Goal: Task Accomplishment & Management: Use online tool/utility

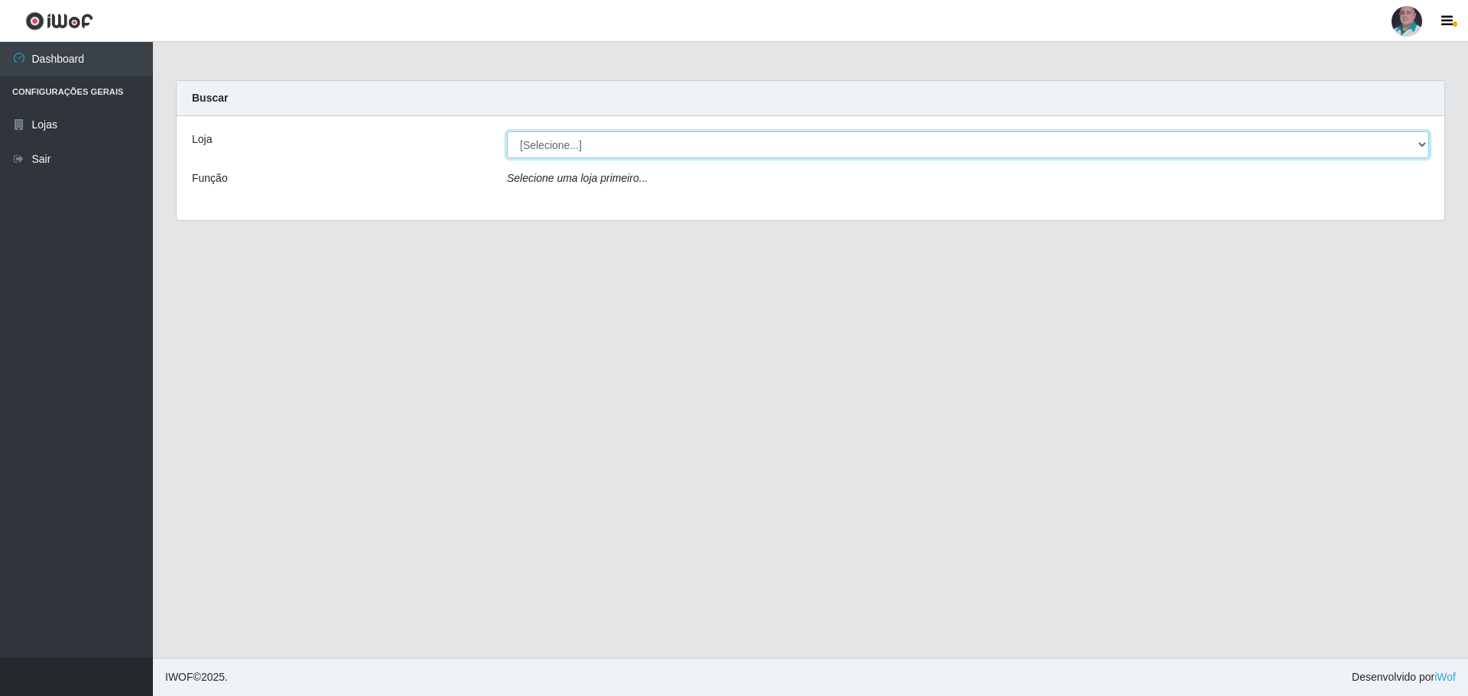
drag, startPoint x: 0, startPoint y: 0, endPoint x: 562, endPoint y: 142, distance: 579.7
click at [562, 142] on select "[Selecione...] Mar Vermelho - Loja 05" at bounding box center [968, 145] width 922 height 27
select select "252"
click at [507, 132] on select "[Selecione...] Mar Vermelho - Loja 05" at bounding box center [968, 145] width 922 height 27
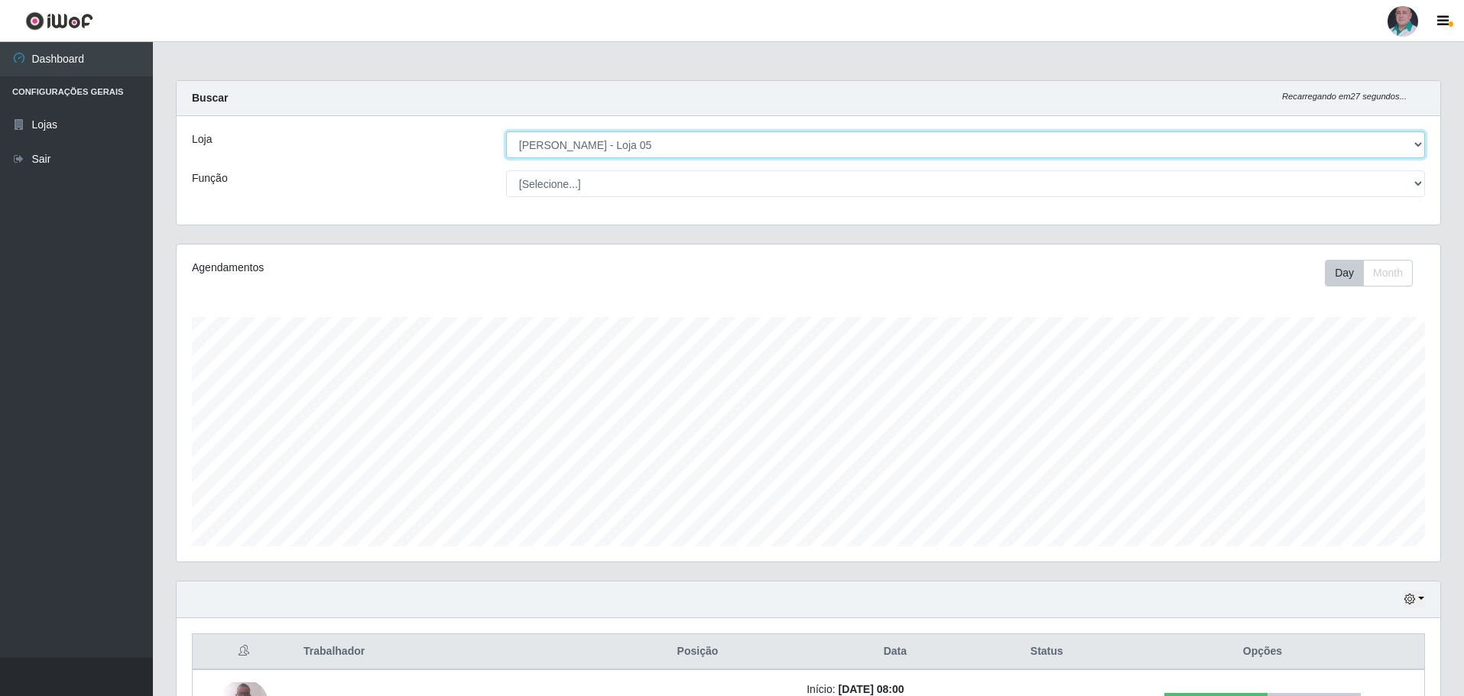
scroll to position [317, 1264]
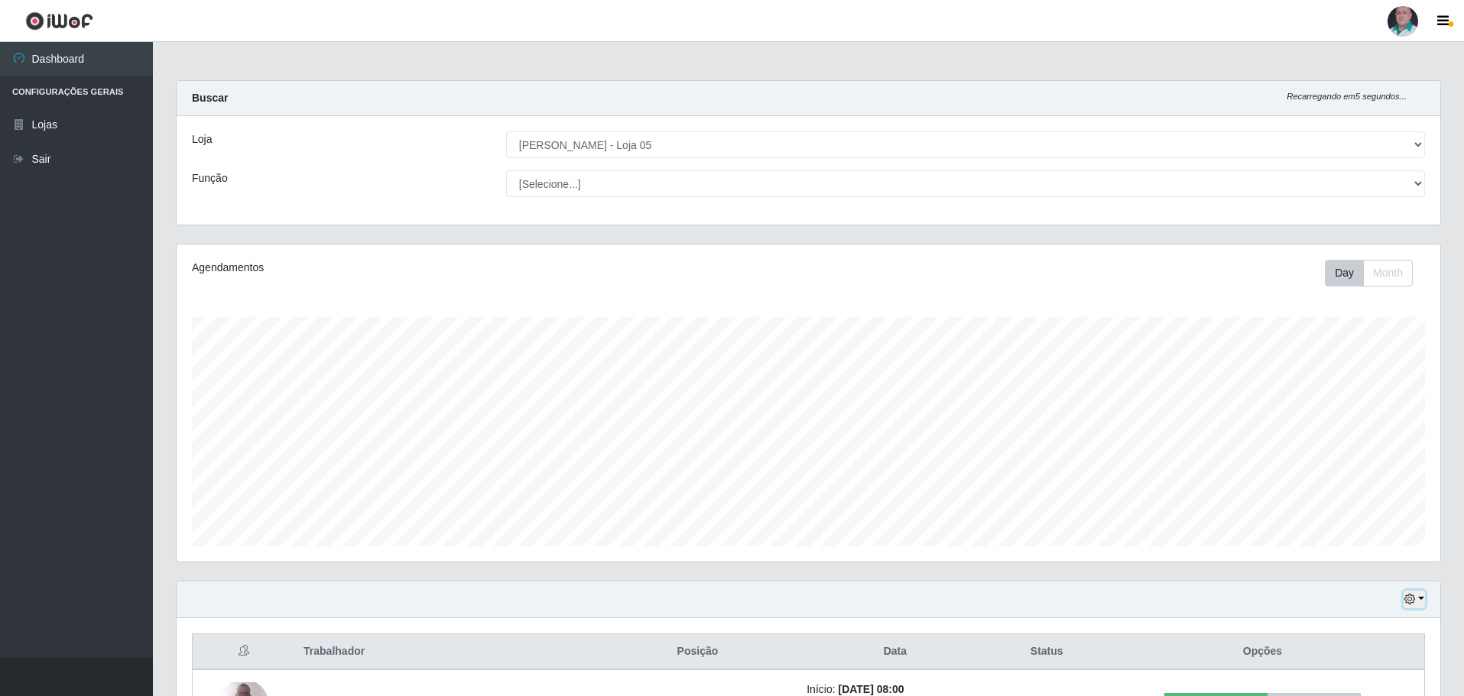
click at [1421, 599] on button "button" at bounding box center [1414, 600] width 21 height 18
click at [1382, 514] on button "3 dias" at bounding box center [1364, 511] width 121 height 32
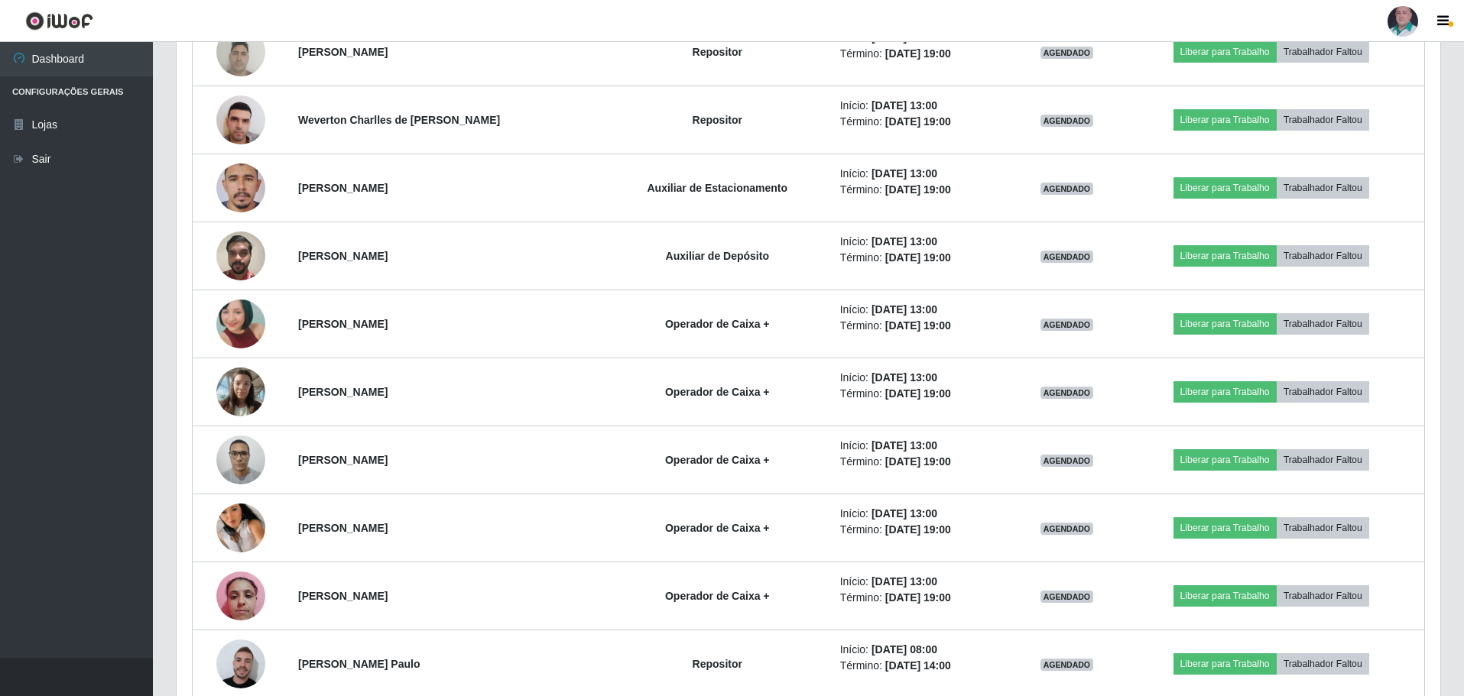
scroll to position [4381, 0]
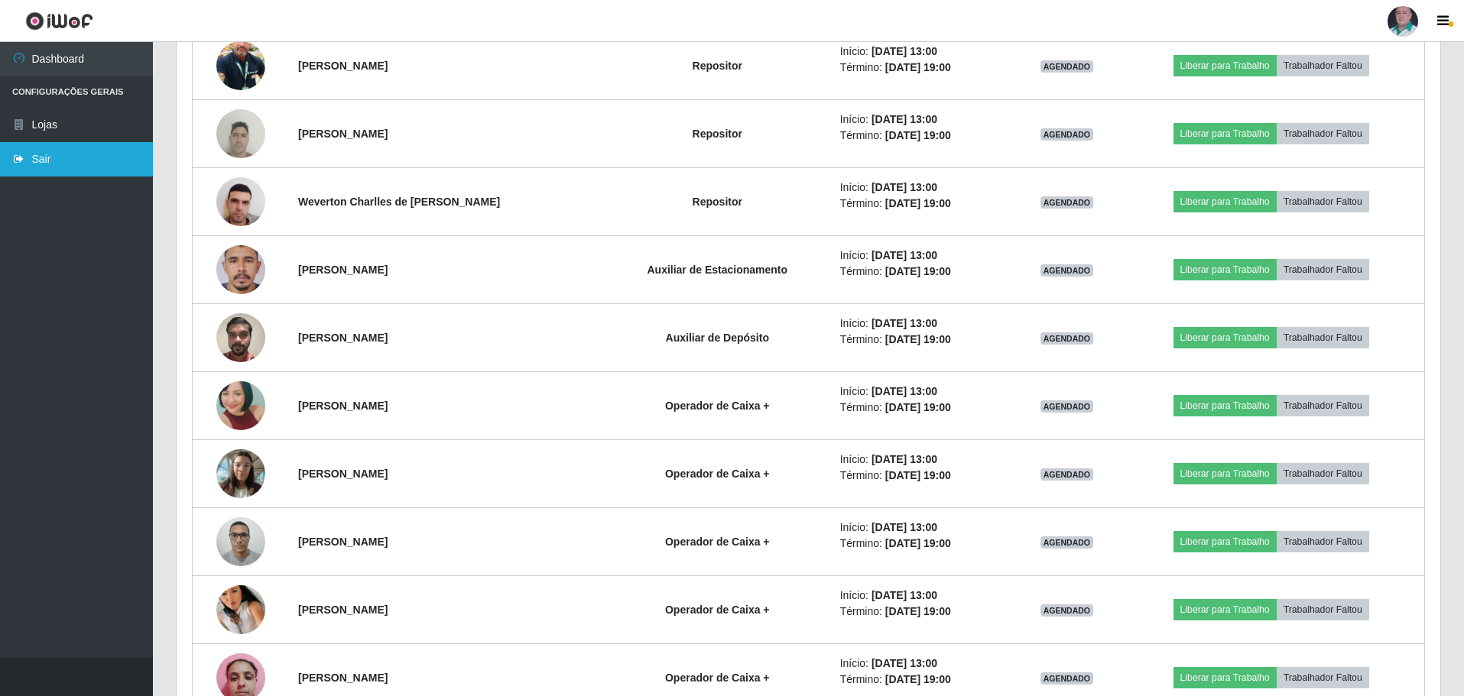
click at [38, 160] on link "Sair" at bounding box center [76, 159] width 153 height 34
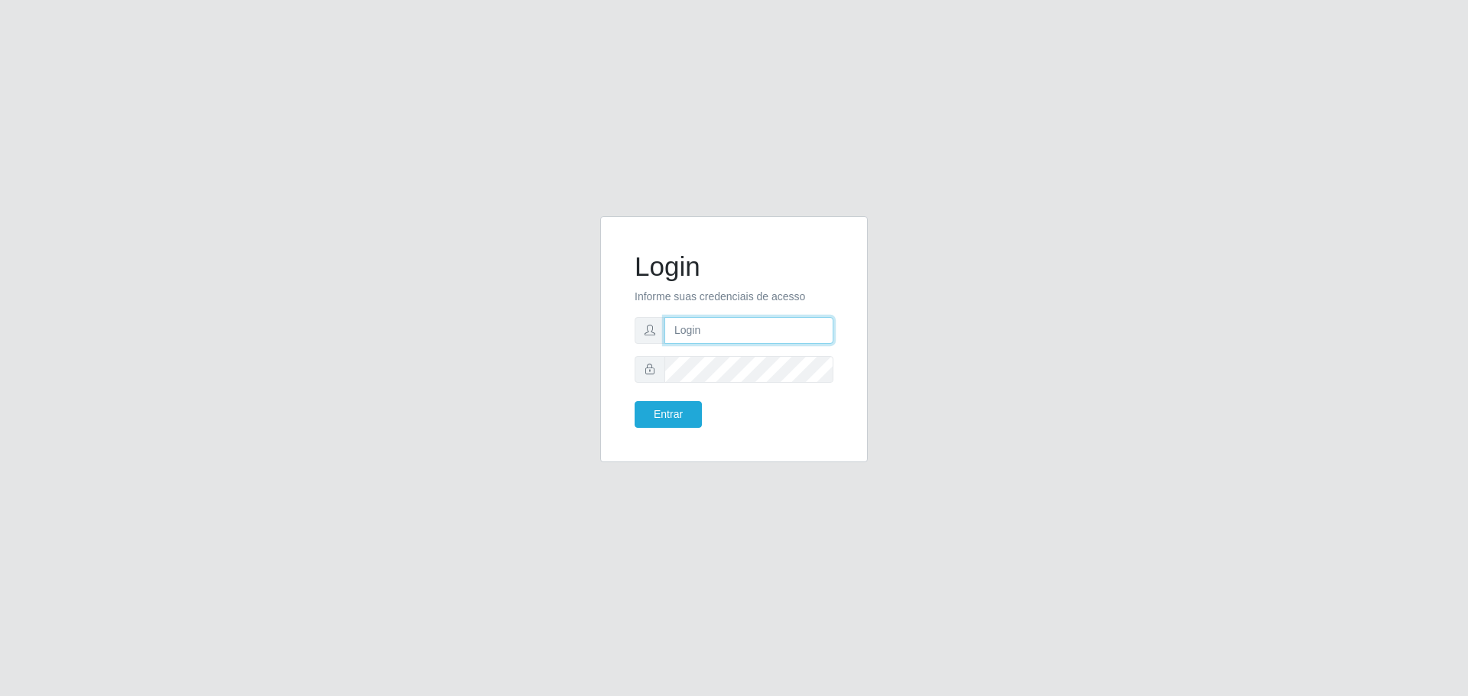
type input "[EMAIL_ADDRESS][DOMAIN_NAME]"
click at [676, 411] on button "Entrar" at bounding box center [668, 414] width 67 height 27
click at [664, 412] on button "Entrar" at bounding box center [668, 414] width 67 height 27
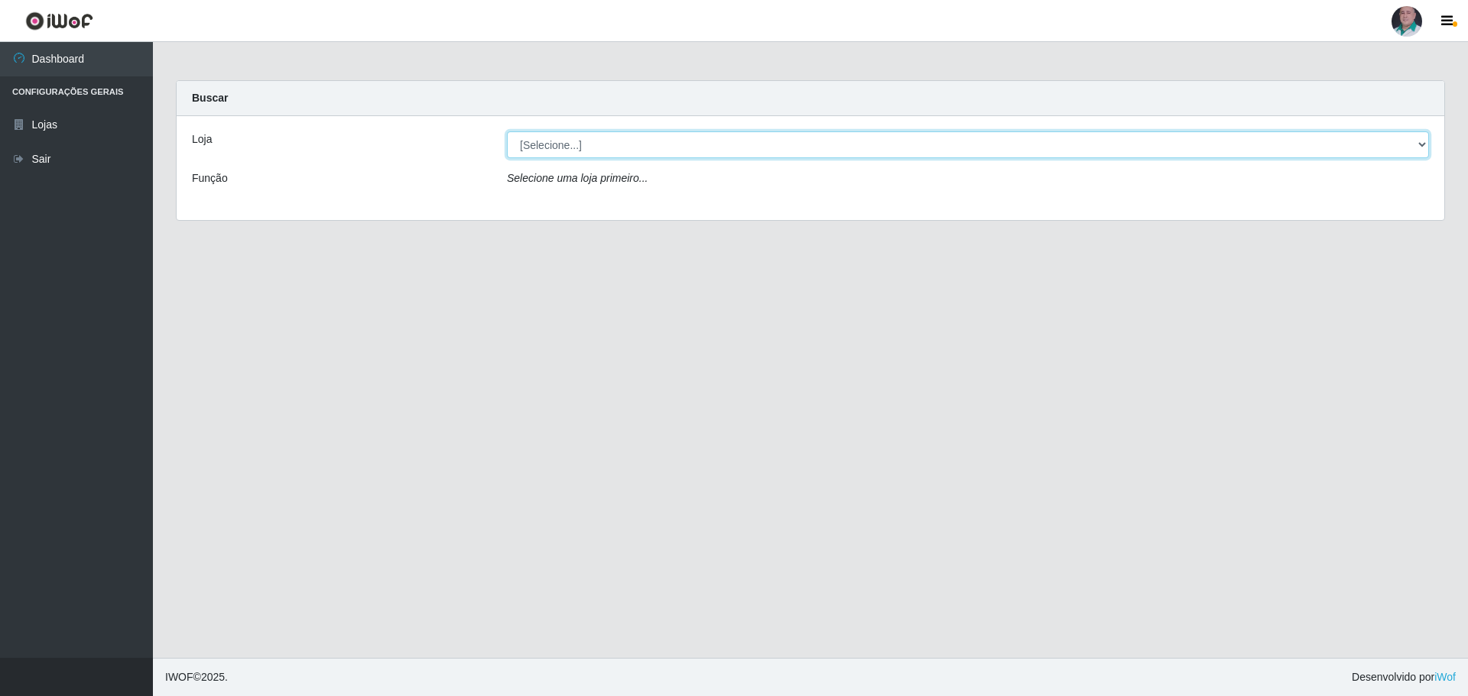
drag, startPoint x: 513, startPoint y: 151, endPoint x: 525, endPoint y: 145, distance: 13.7
click at [525, 145] on select "[Selecione...] Mar Vermelho - Loja 05" at bounding box center [968, 145] width 922 height 27
select select "252"
click at [507, 132] on select "[Selecione...] Mar Vermelho - Loja 05" at bounding box center [968, 145] width 922 height 27
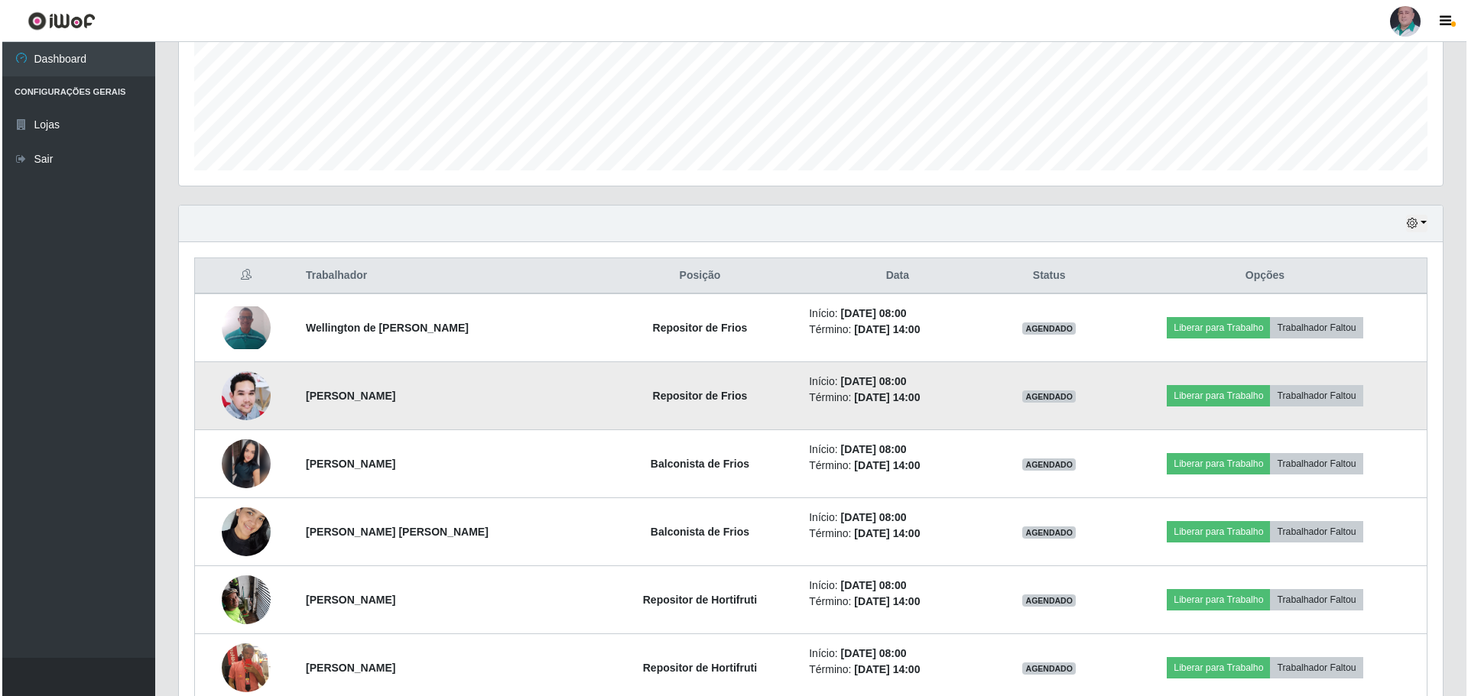
scroll to position [382, 0]
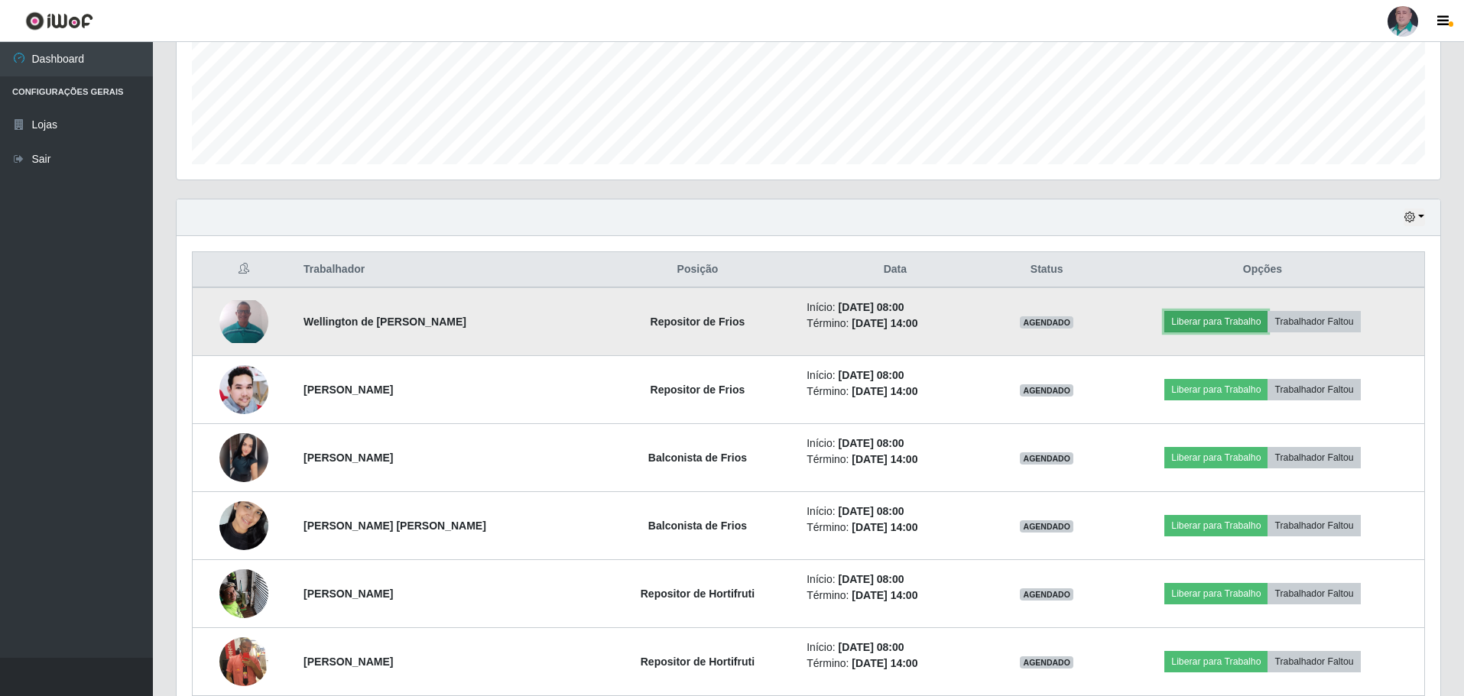
click at [1236, 320] on button "Liberar para Trabalho" at bounding box center [1215, 321] width 103 height 21
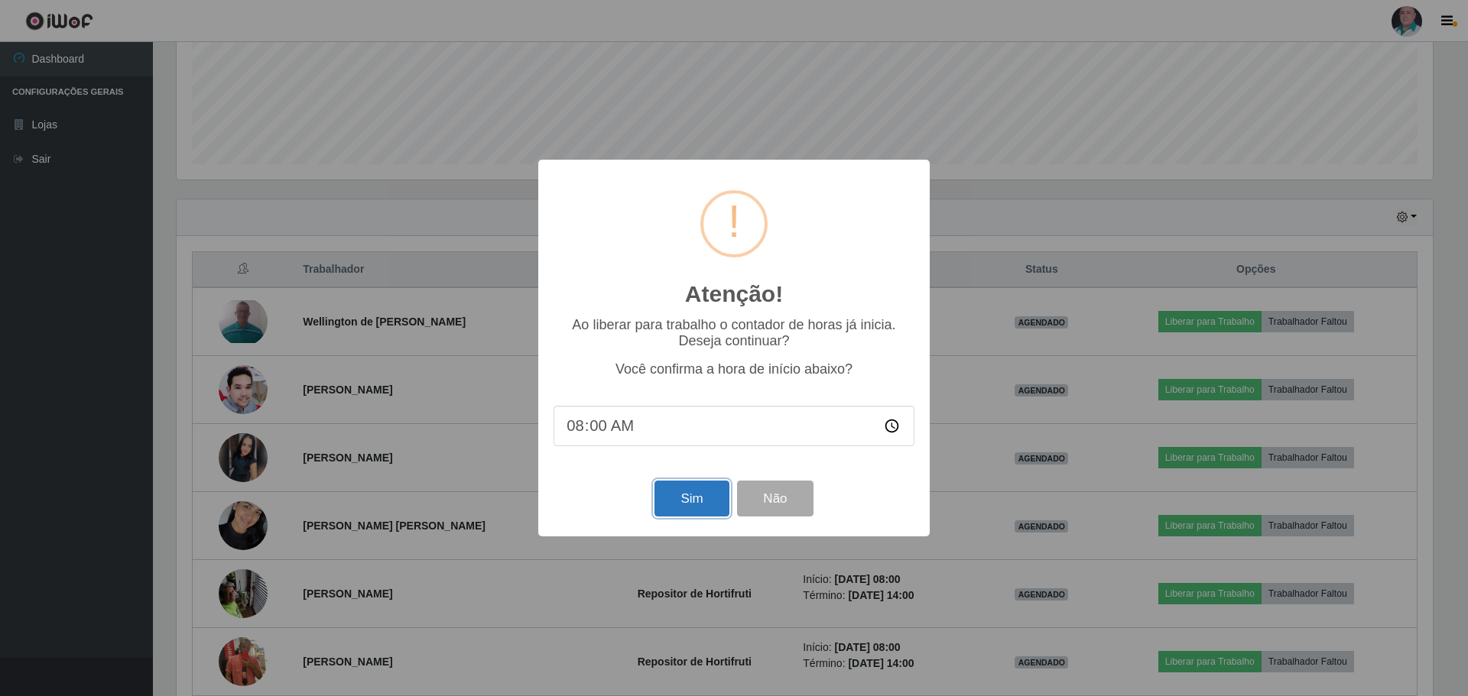
click at [701, 503] on button "Sim" at bounding box center [691, 499] width 74 height 36
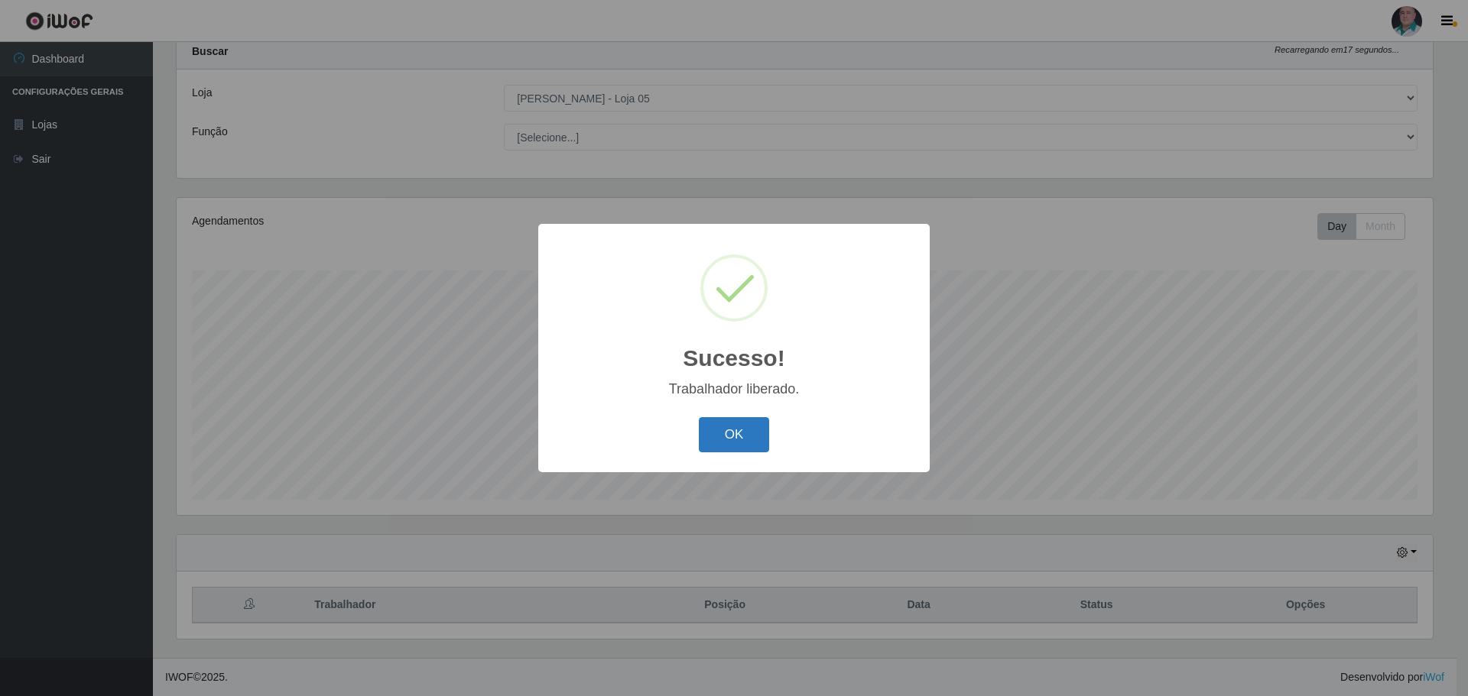
click at [729, 432] on button "OK" at bounding box center [734, 435] width 71 height 36
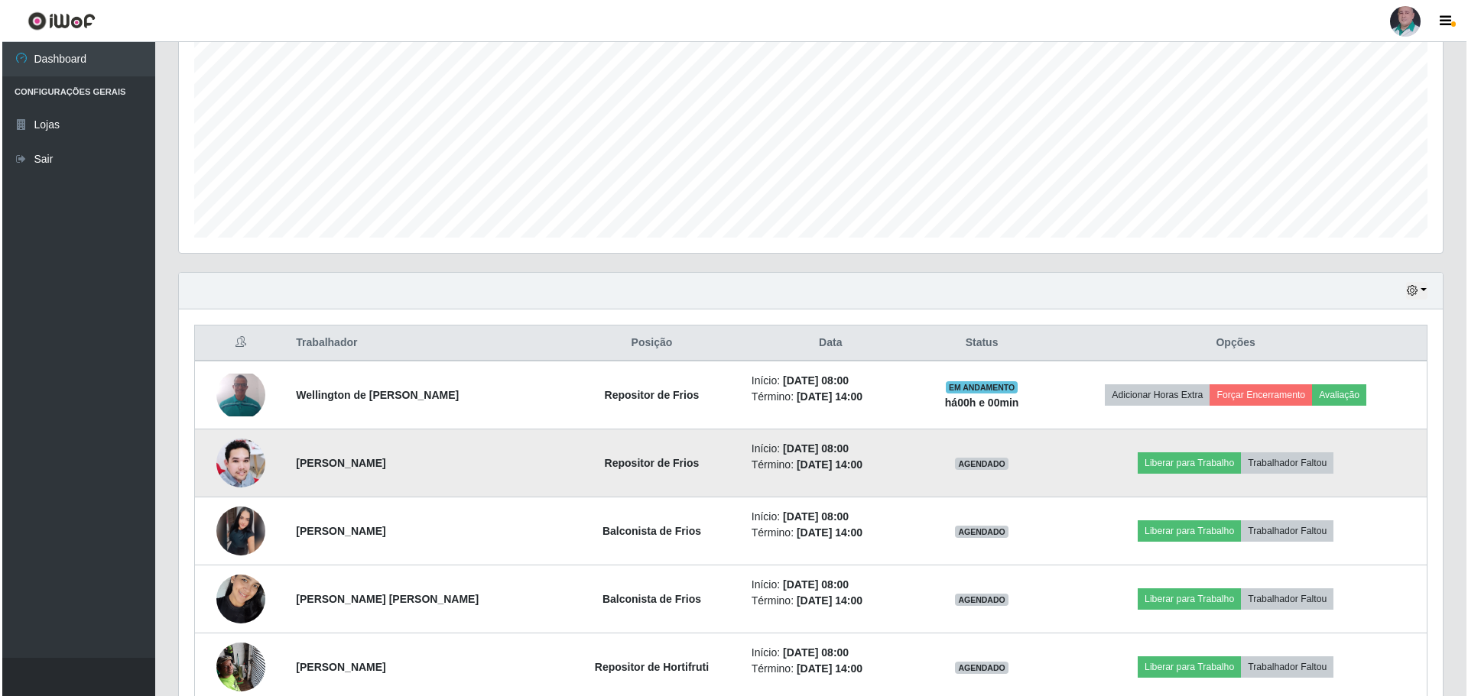
scroll to position [352, 0]
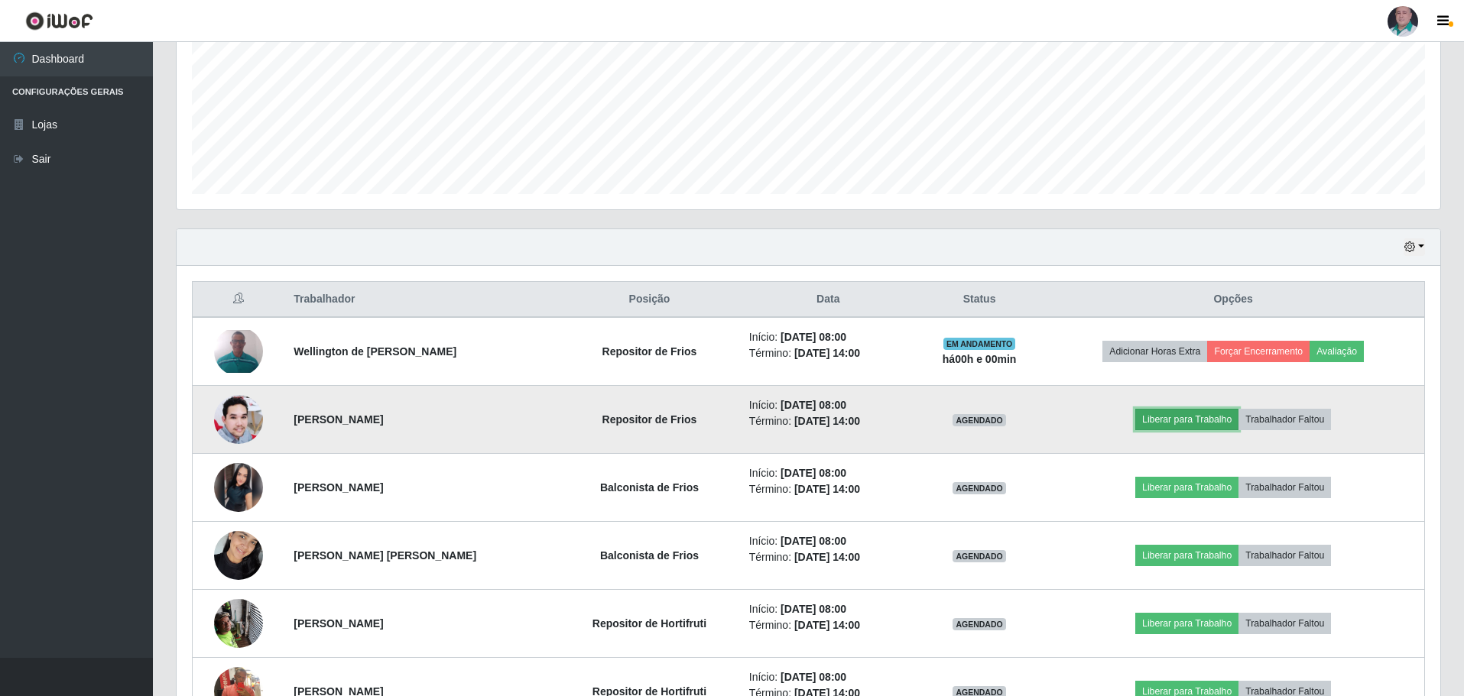
click at [1194, 419] on button "Liberar para Trabalho" at bounding box center [1186, 419] width 103 height 21
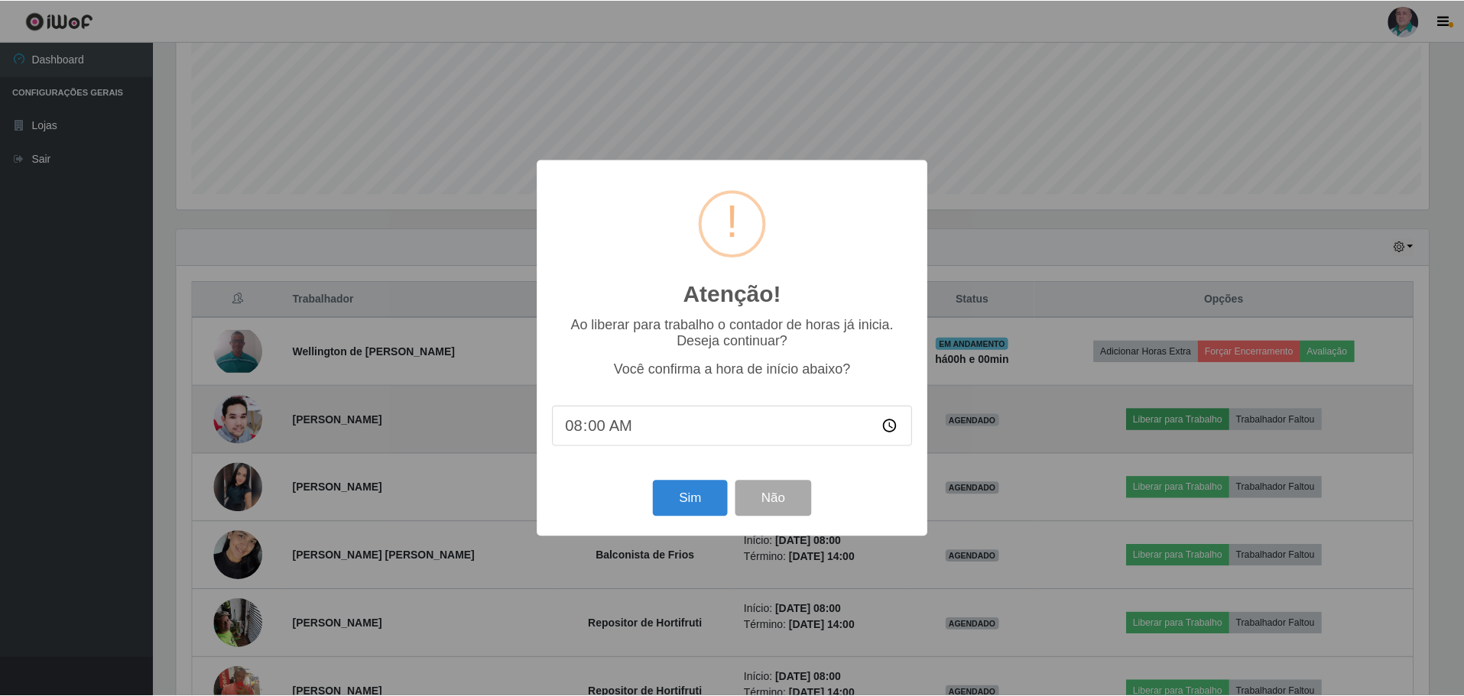
scroll to position [317, 1256]
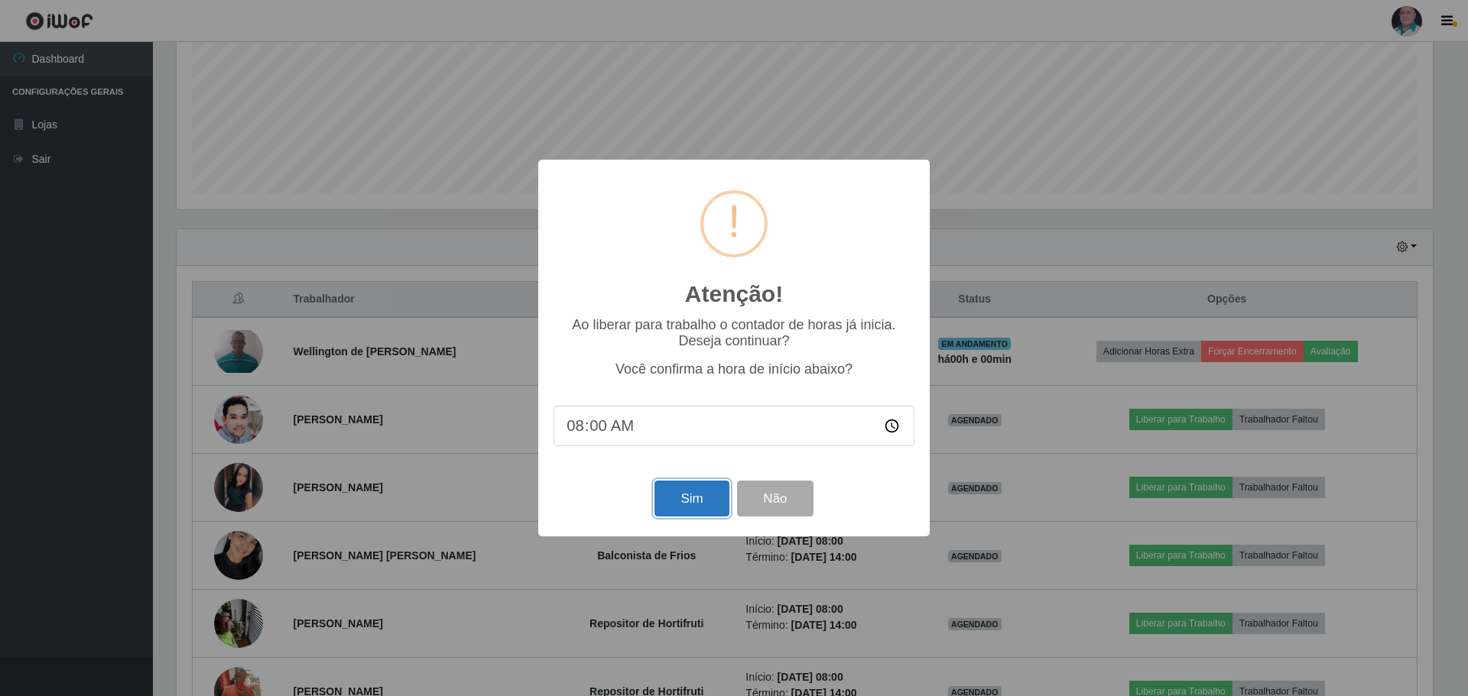
click at [694, 498] on button "Sim" at bounding box center [691, 499] width 74 height 36
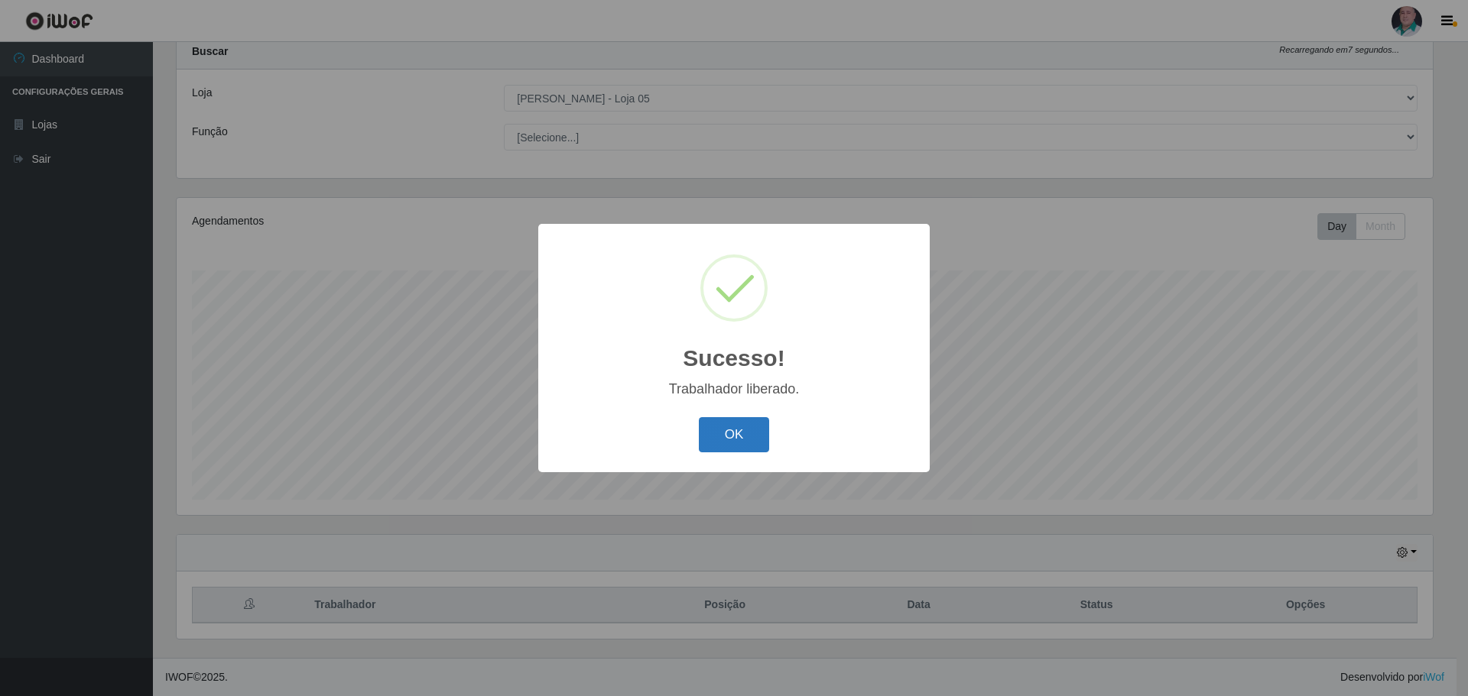
click at [743, 431] on button "OK" at bounding box center [734, 435] width 71 height 36
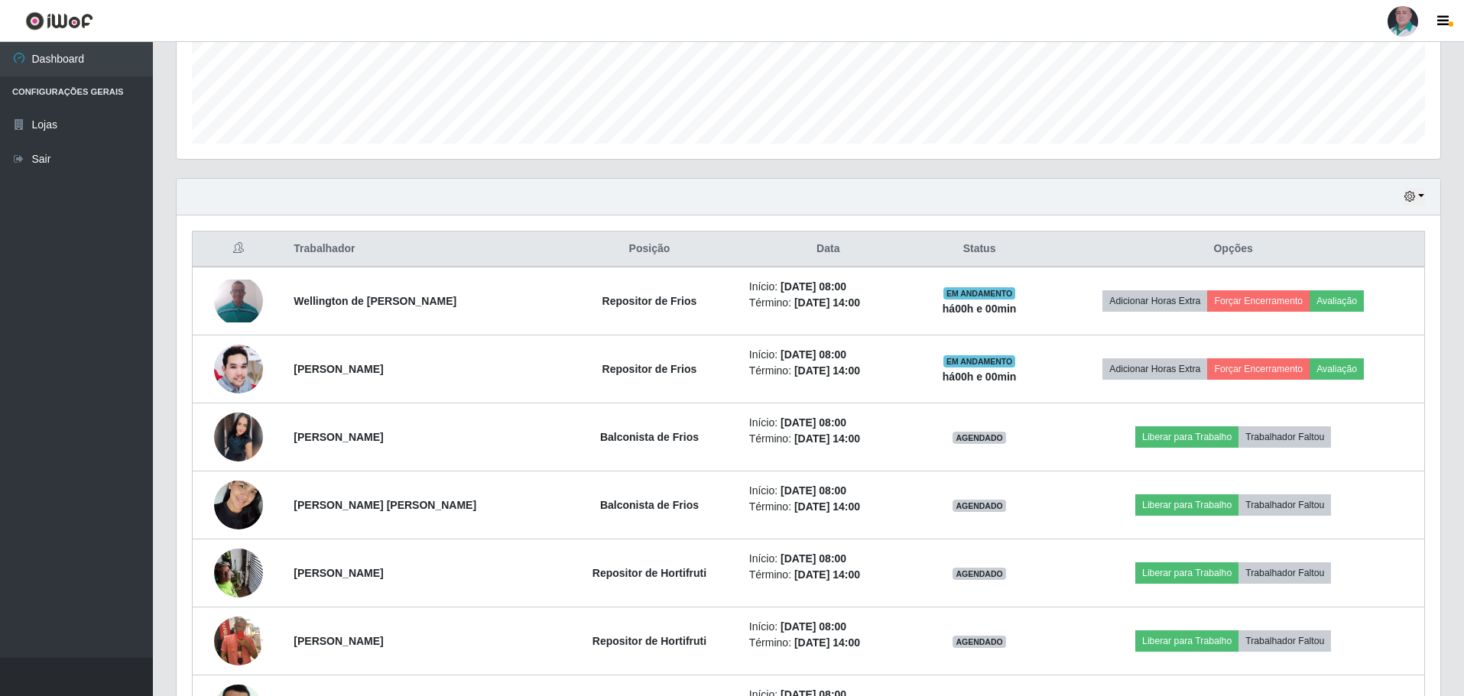
scroll to position [429, 0]
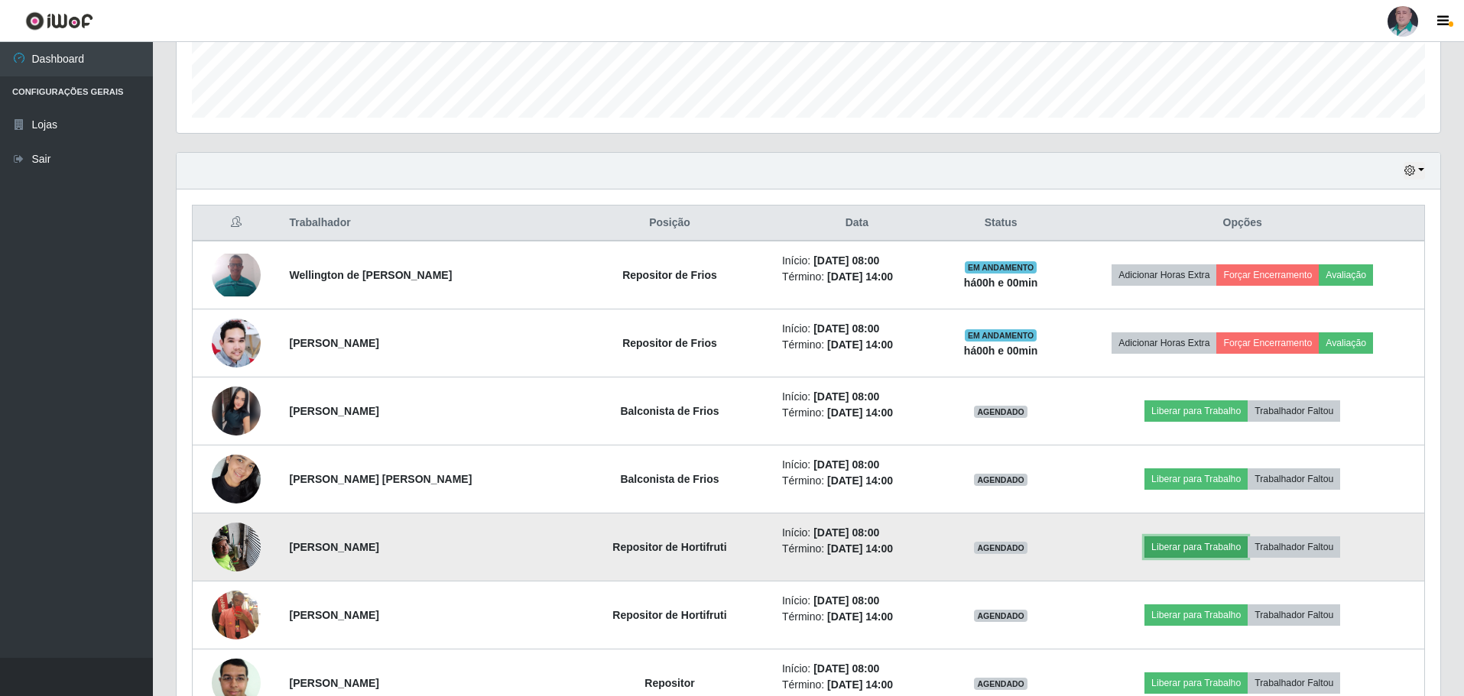
click at [1223, 552] on button "Liberar para Trabalho" at bounding box center [1196, 547] width 103 height 21
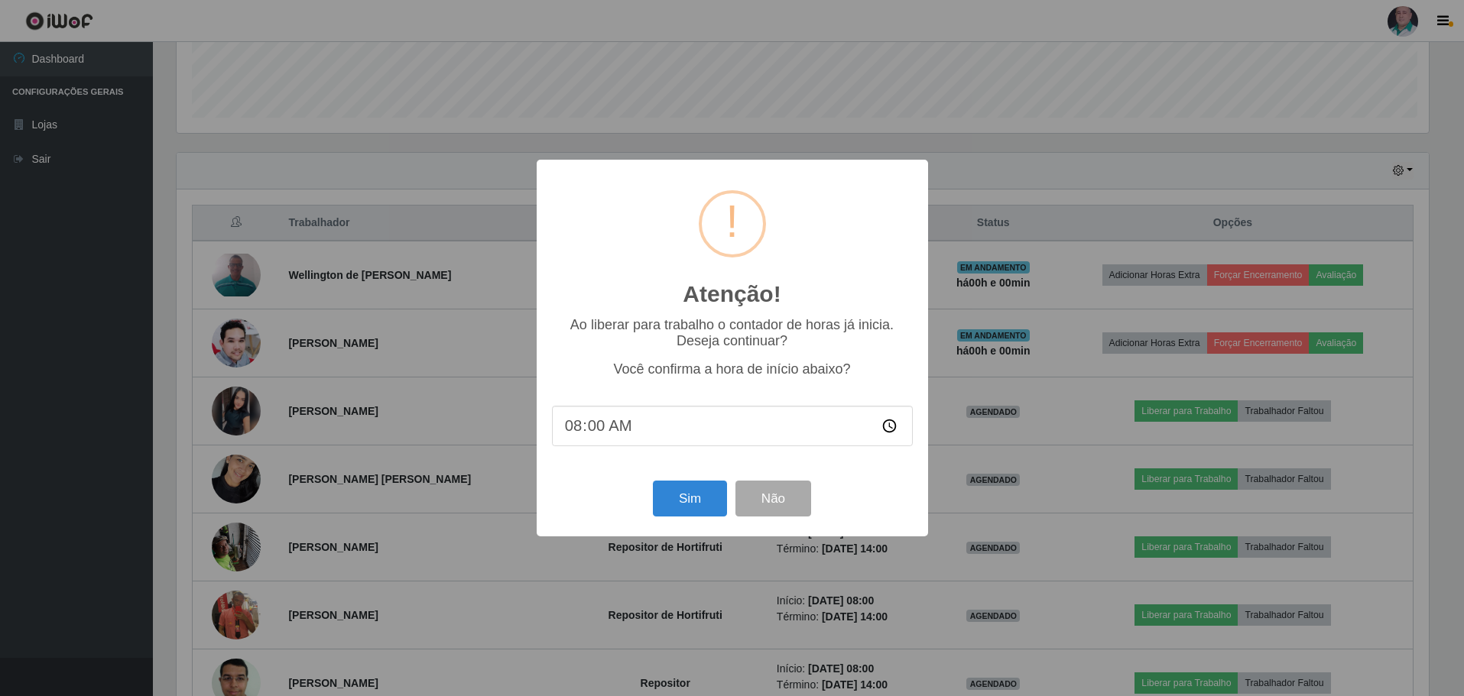
scroll to position [317, 1256]
click at [700, 501] on button "Sim" at bounding box center [691, 499] width 74 height 36
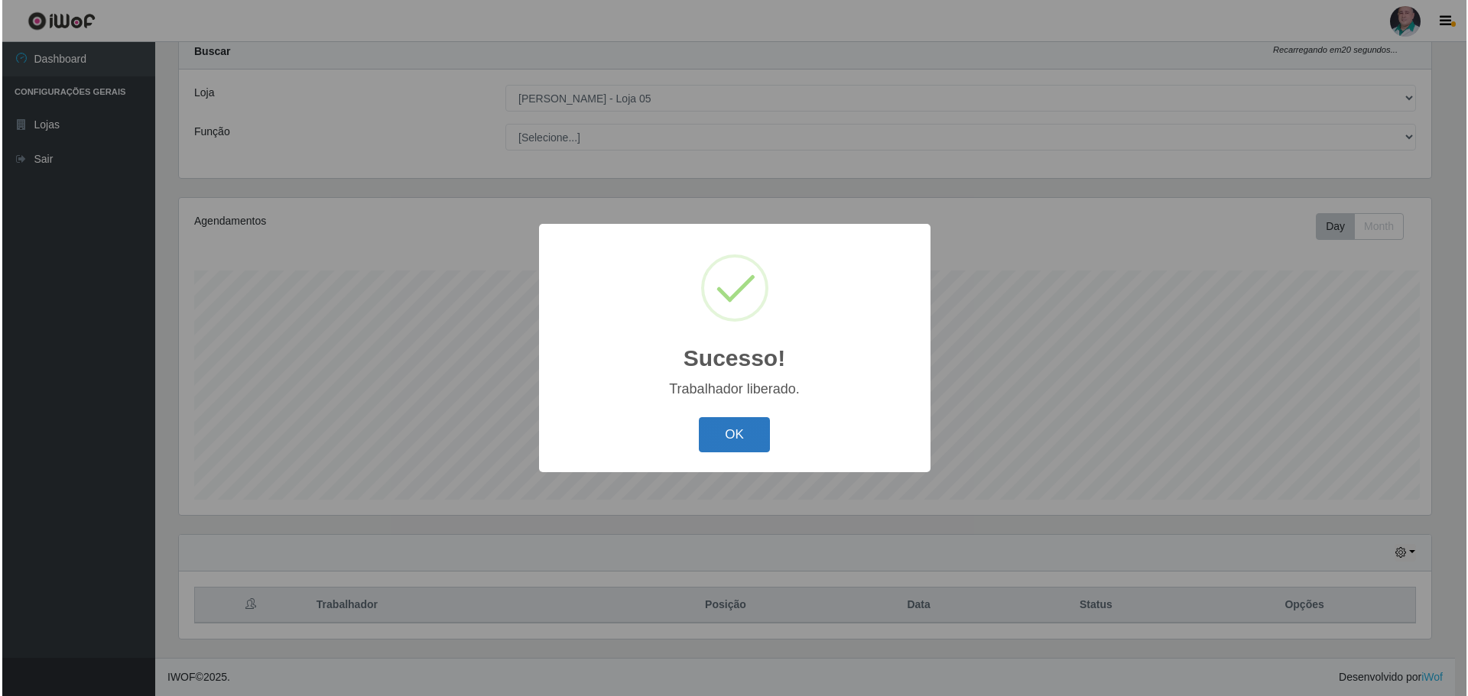
scroll to position [0, 0]
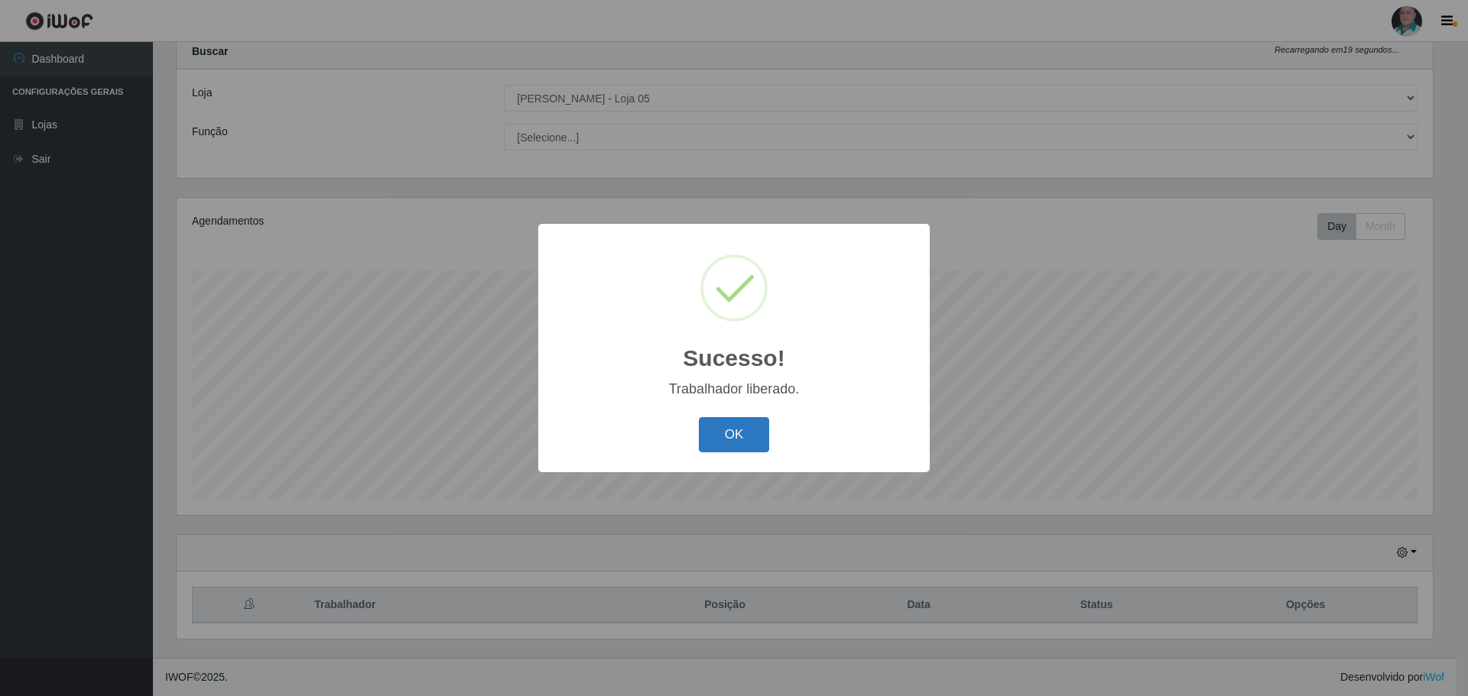
click at [738, 430] on button "OK" at bounding box center [734, 435] width 71 height 36
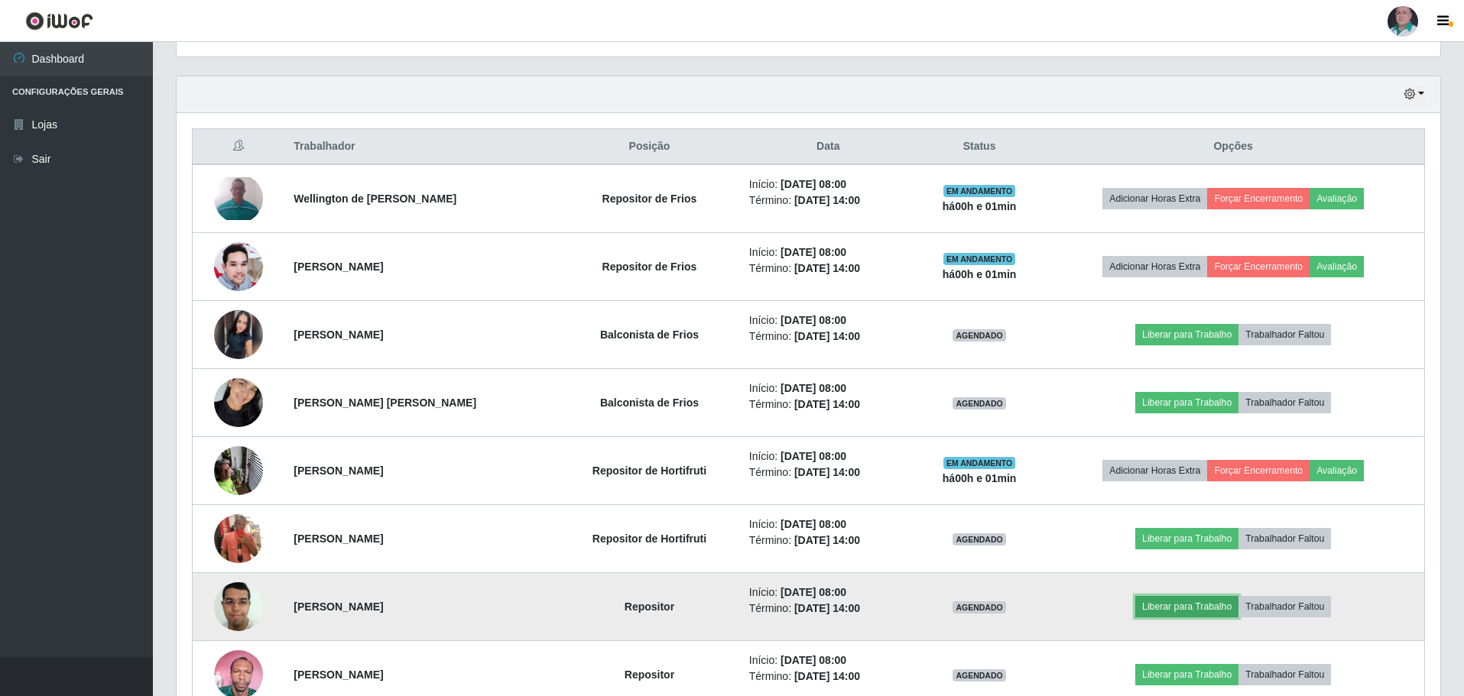
click at [1231, 605] on button "Liberar para Trabalho" at bounding box center [1186, 606] width 103 height 21
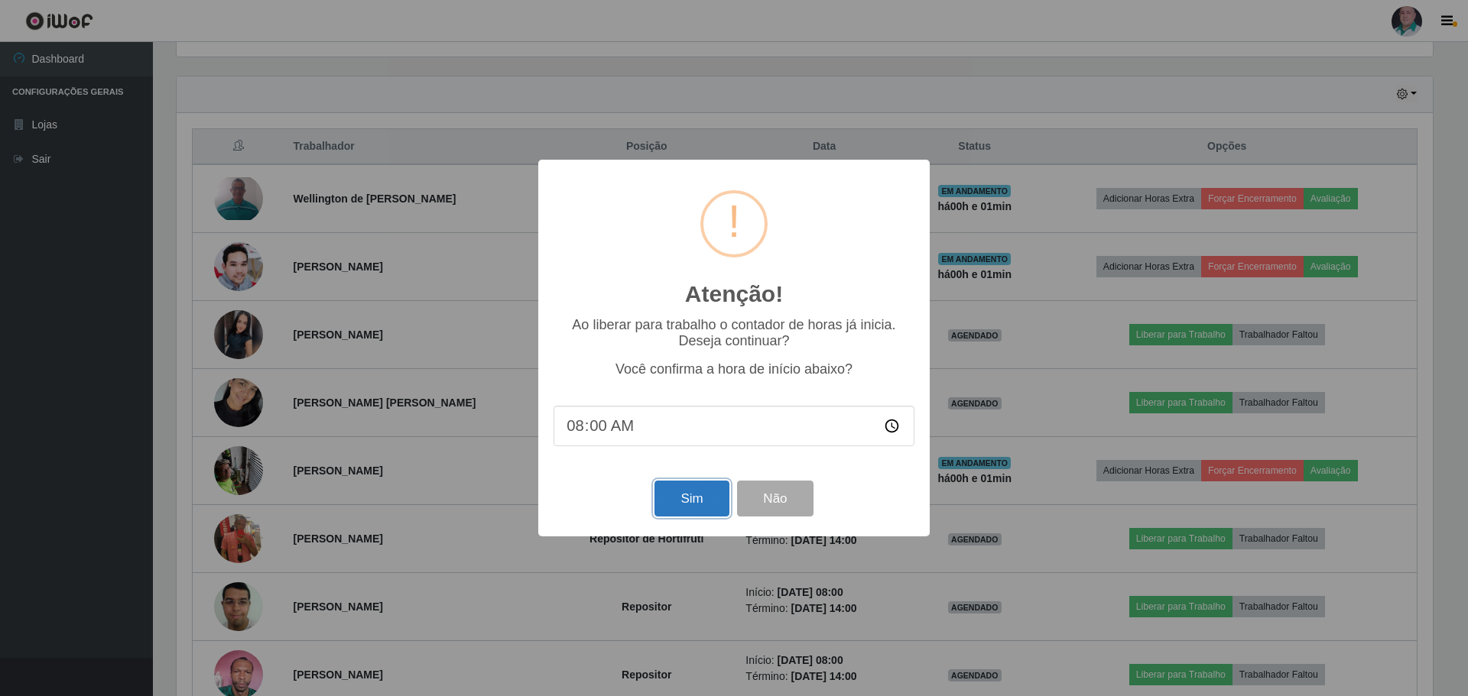
click at [684, 499] on button "Sim" at bounding box center [691, 499] width 74 height 36
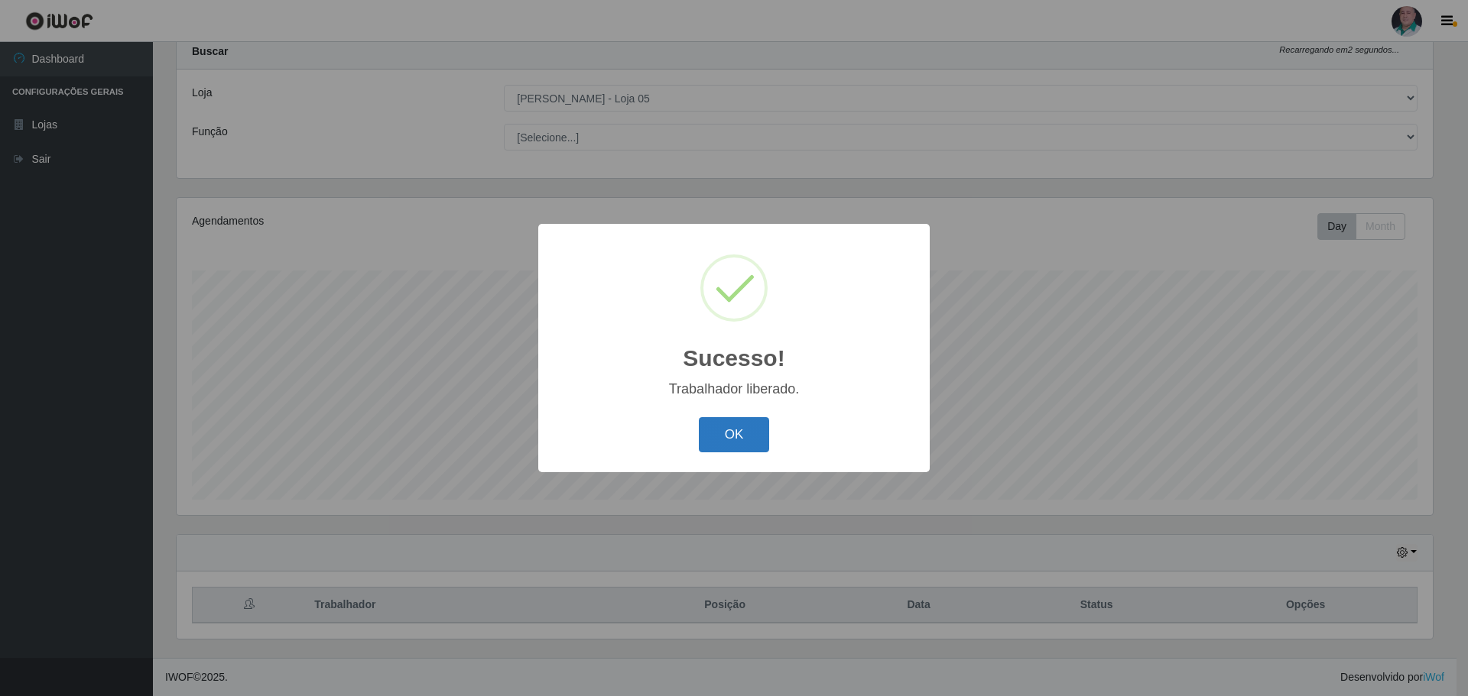
click at [744, 435] on button "OK" at bounding box center [734, 435] width 71 height 36
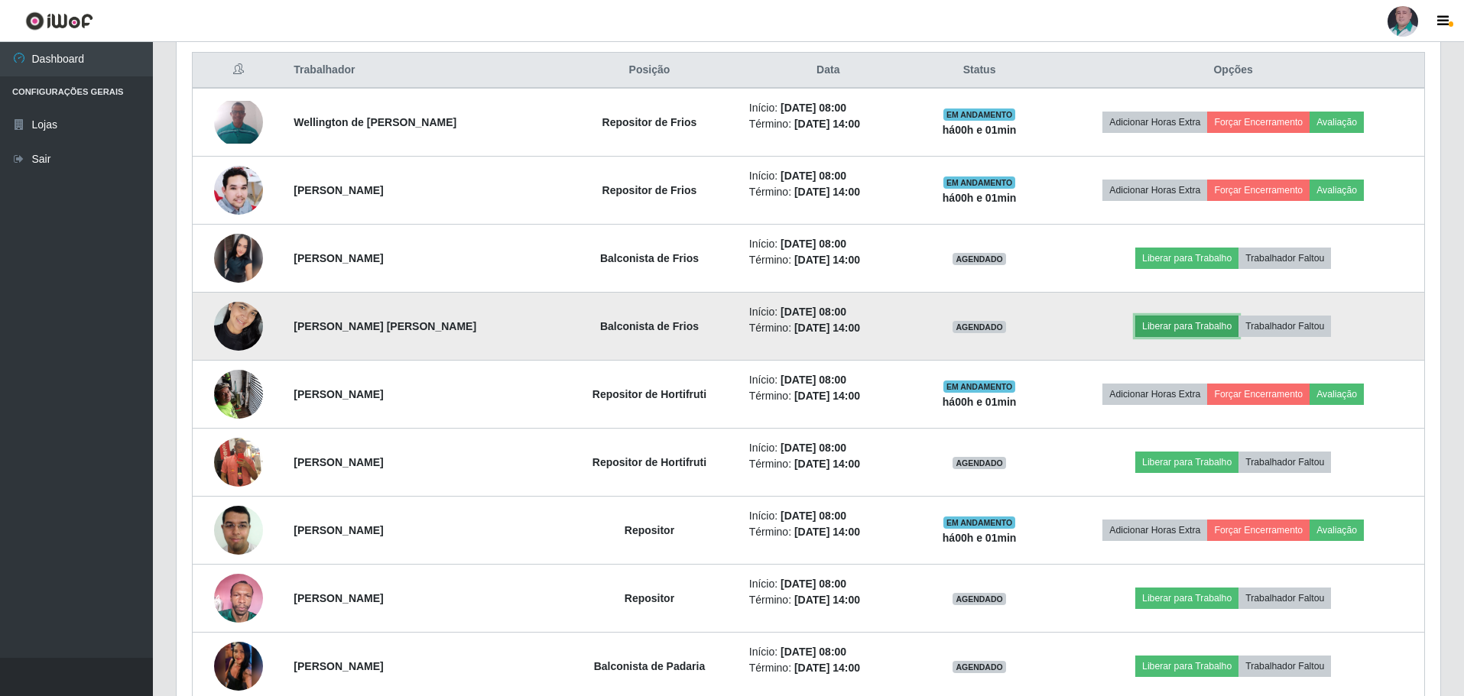
click at [1215, 327] on button "Liberar para Trabalho" at bounding box center [1186, 326] width 103 height 21
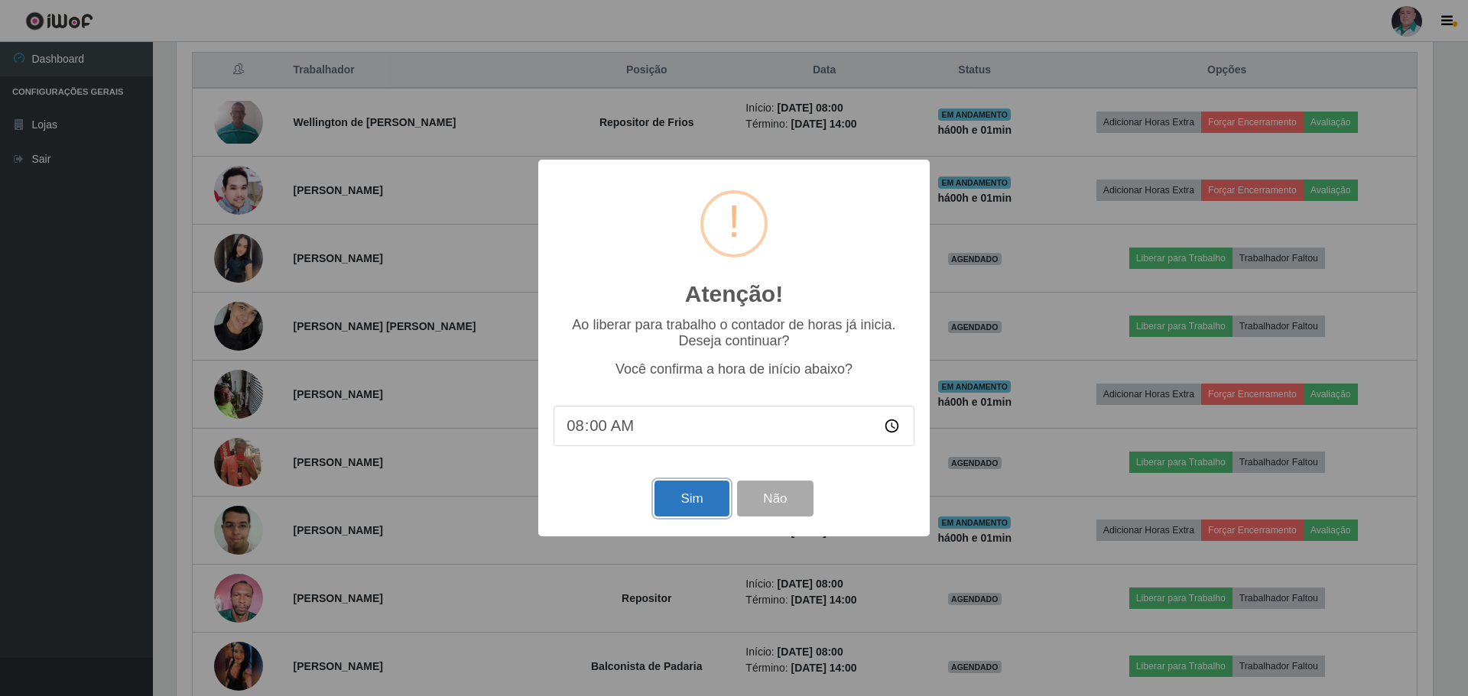
click at [696, 504] on button "Sim" at bounding box center [691, 499] width 74 height 36
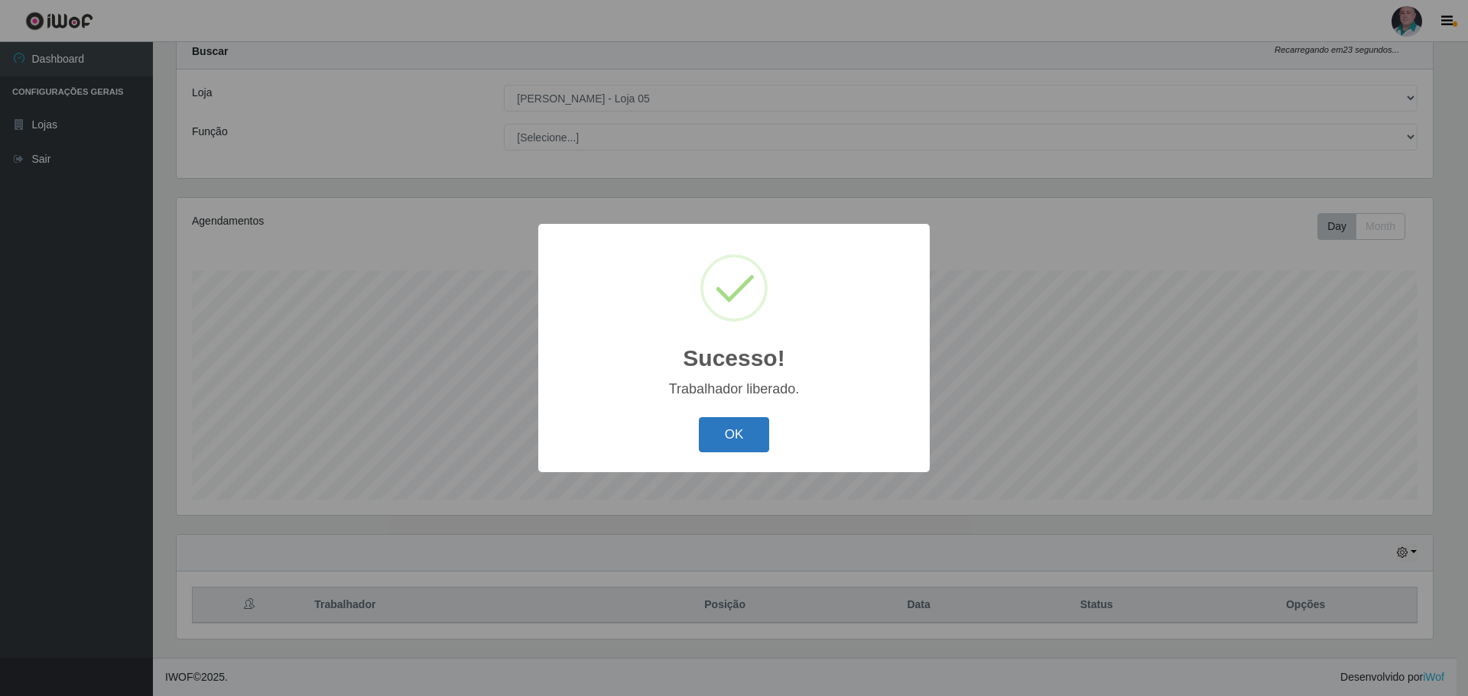
click at [748, 431] on button "OK" at bounding box center [734, 435] width 71 height 36
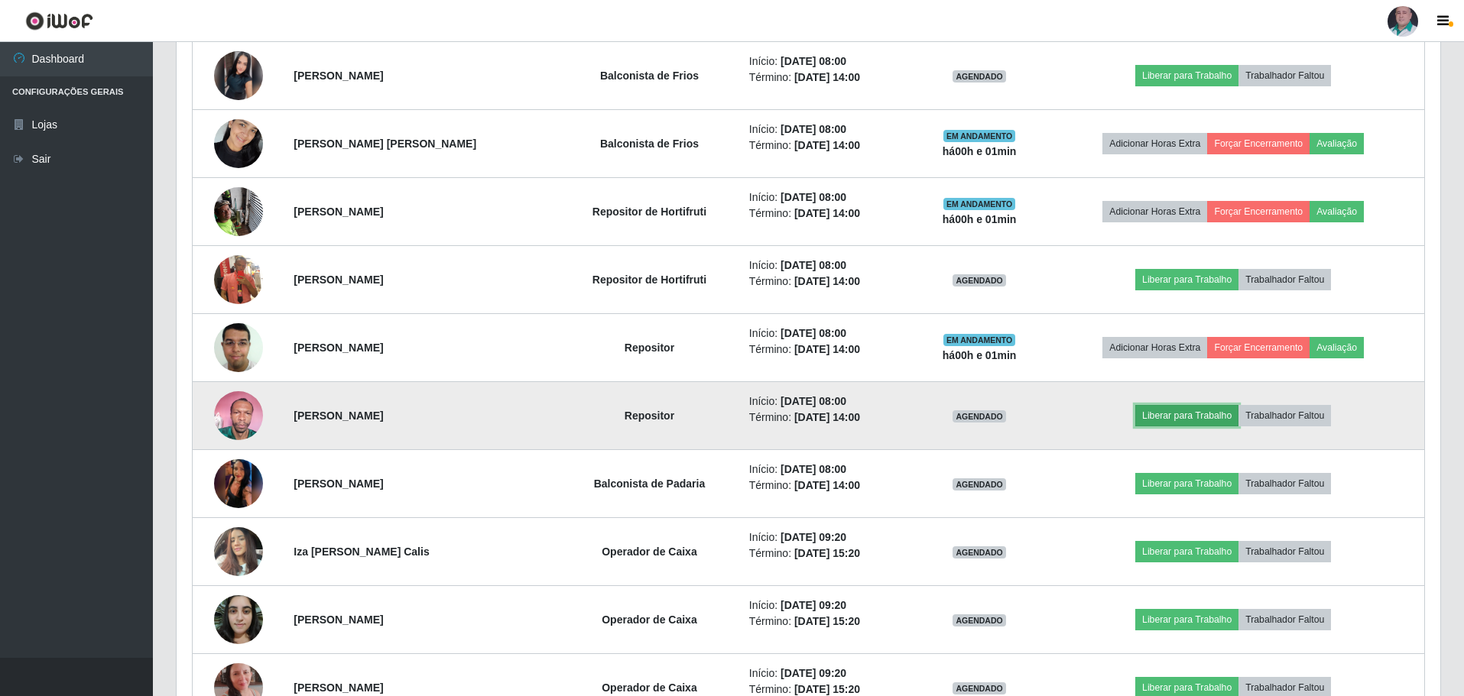
click at [1195, 411] on button "Liberar para Trabalho" at bounding box center [1186, 415] width 103 height 21
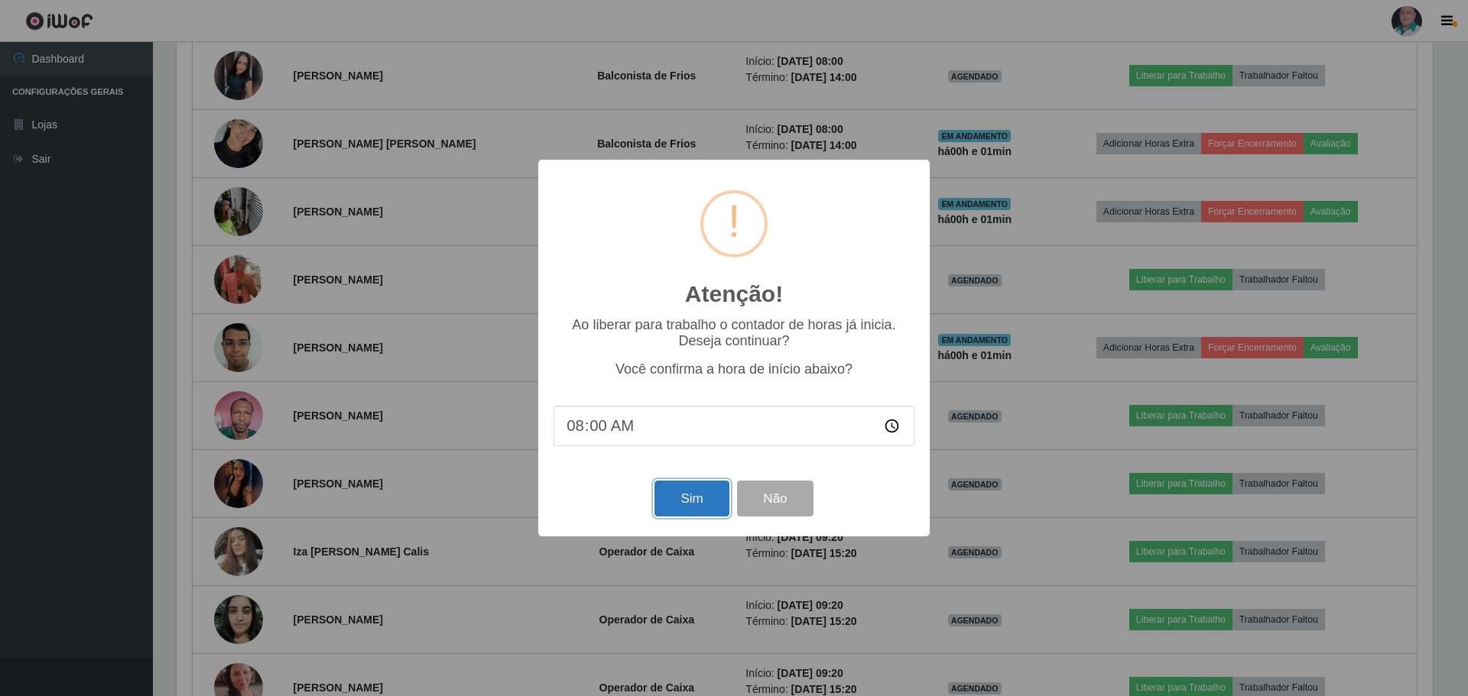
click at [694, 498] on button "Sim" at bounding box center [691, 499] width 74 height 36
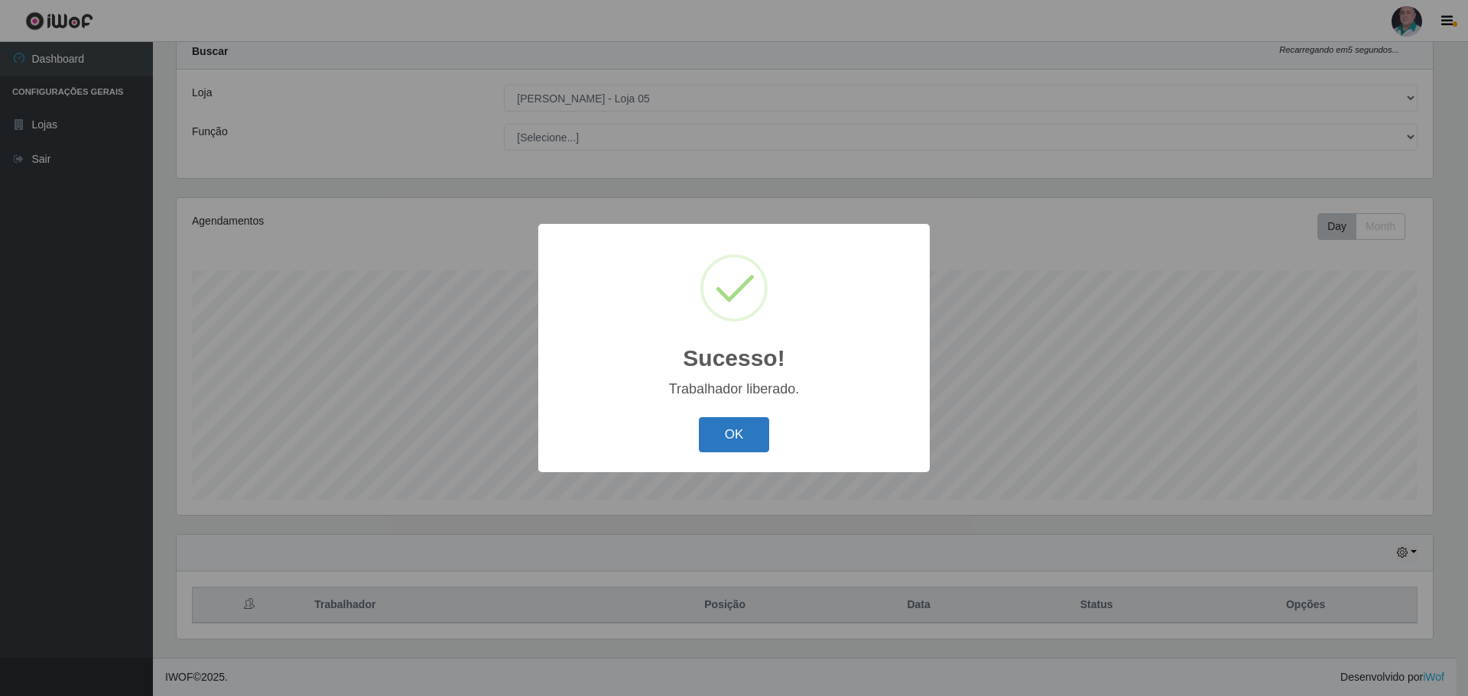
click at [747, 435] on button "OK" at bounding box center [734, 435] width 71 height 36
